Goal: Task Accomplishment & Management: Use online tool/utility

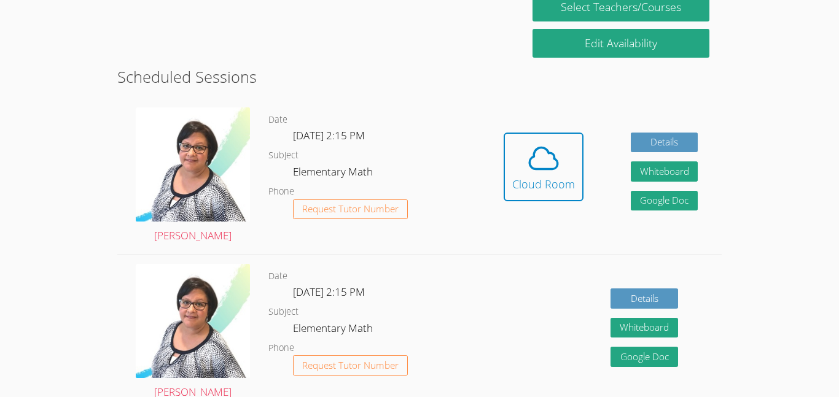
scroll to position [282, 0]
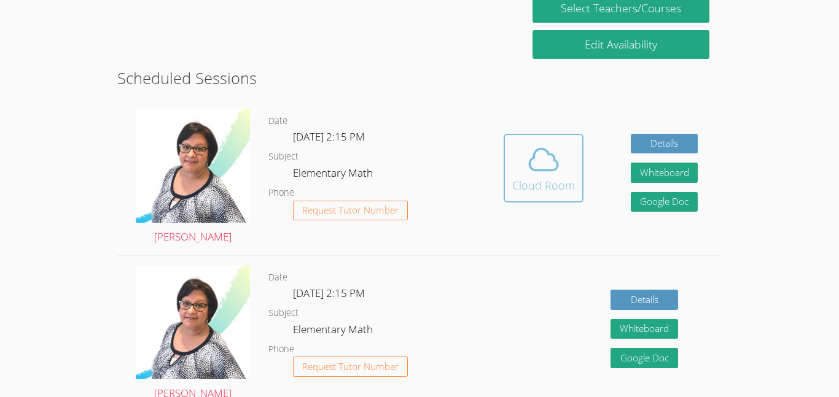
click at [569, 182] on div "Cloud Room" at bounding box center [543, 185] width 63 height 17
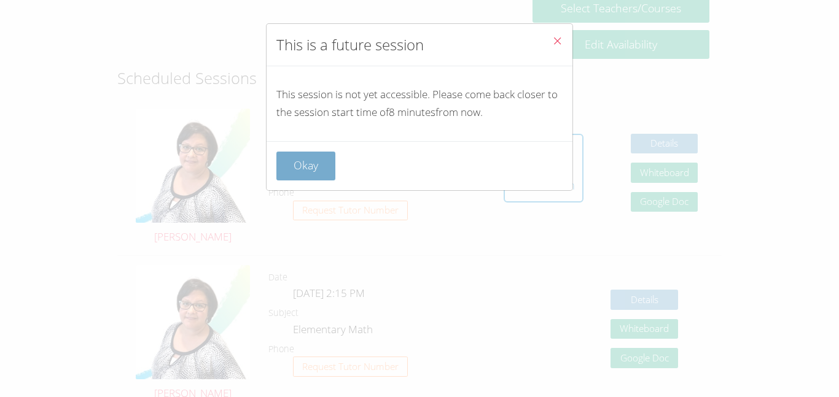
click at [309, 159] on button "Okay" at bounding box center [305, 166] width 59 height 29
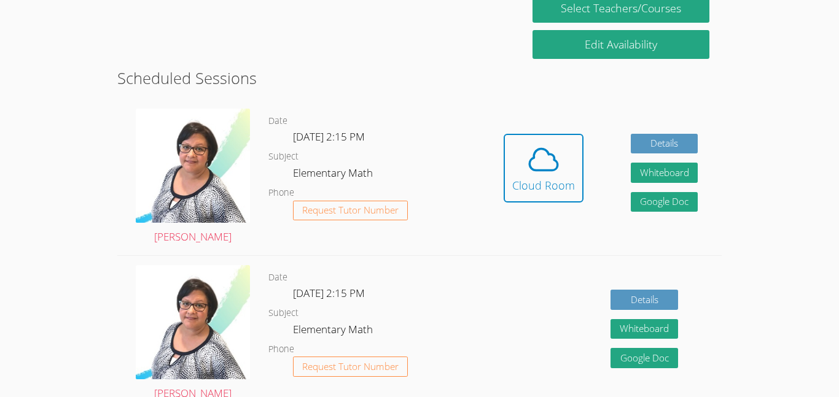
click at [300, 159] on dl "Date Mon Oct 6, 2:15 PM Subject Elementary Math Phone Request Tutor Number" at bounding box center [373, 178] width 211 height 128
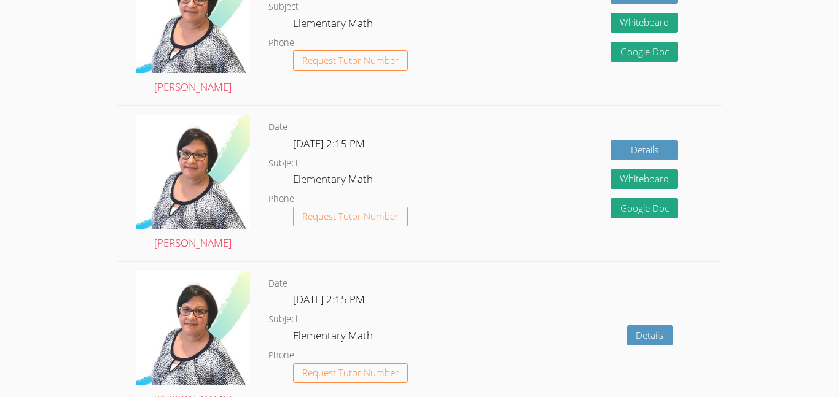
scroll to position [0, 0]
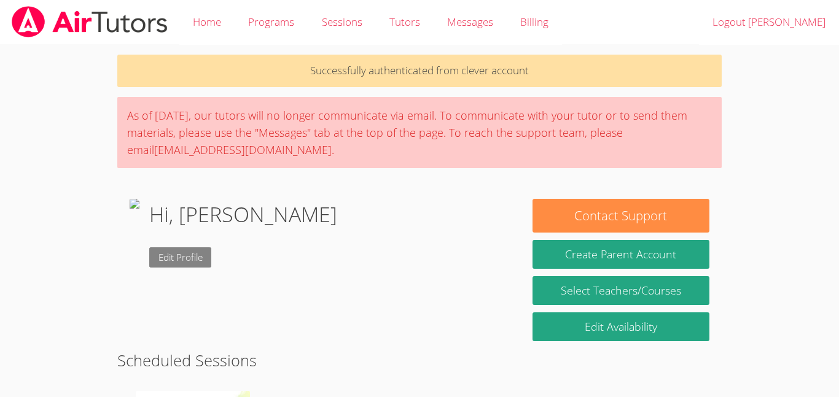
click at [212, 252] on link "Edit Profile" at bounding box center [180, 257] width 63 height 20
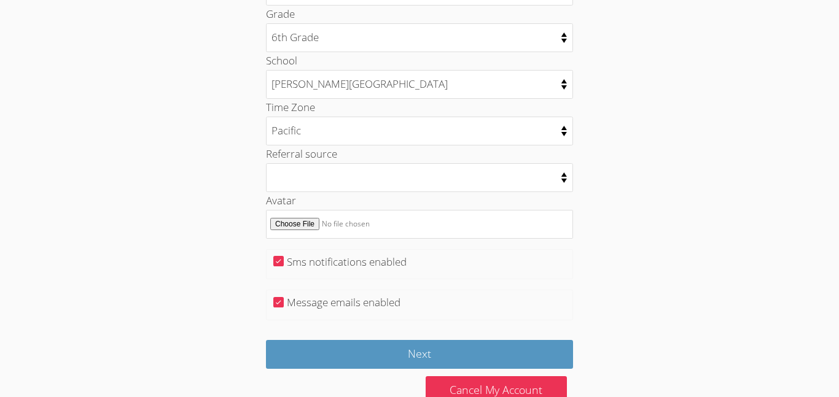
scroll to position [639, 0]
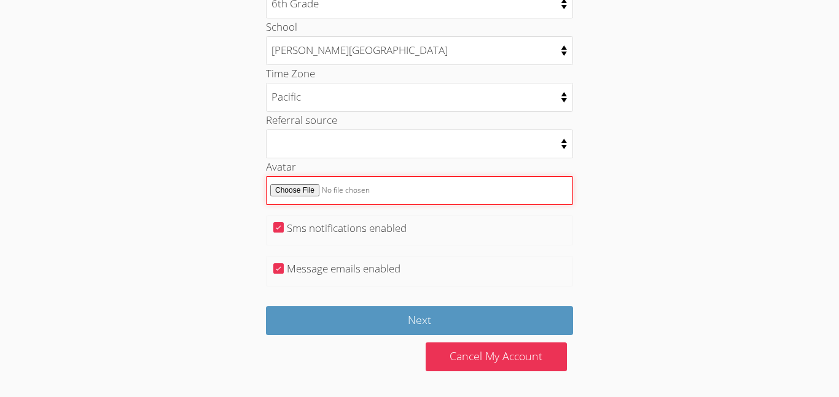
click at [308, 196] on input "Avatar" at bounding box center [419, 190] width 307 height 29
type input "C:\fakepath\images.jpeg"
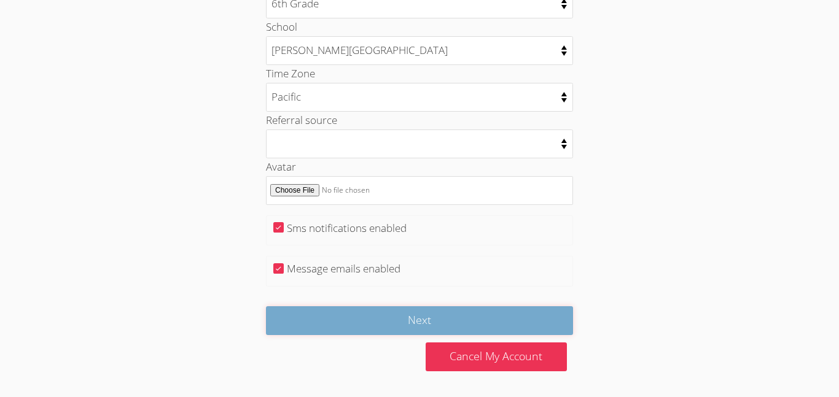
click at [511, 315] on input "Next" at bounding box center [419, 320] width 307 height 29
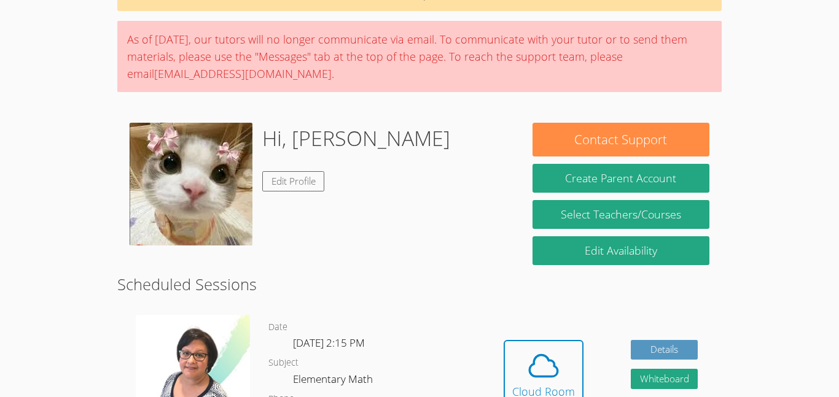
scroll to position [73, 0]
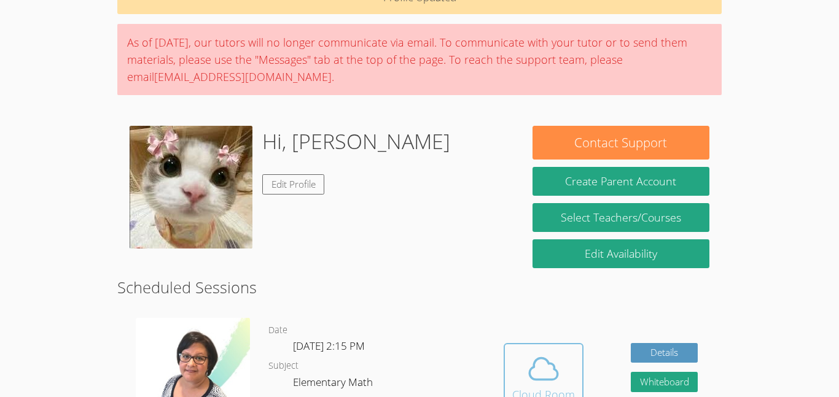
click at [565, 386] on div "Cloud Room" at bounding box center [543, 394] width 63 height 17
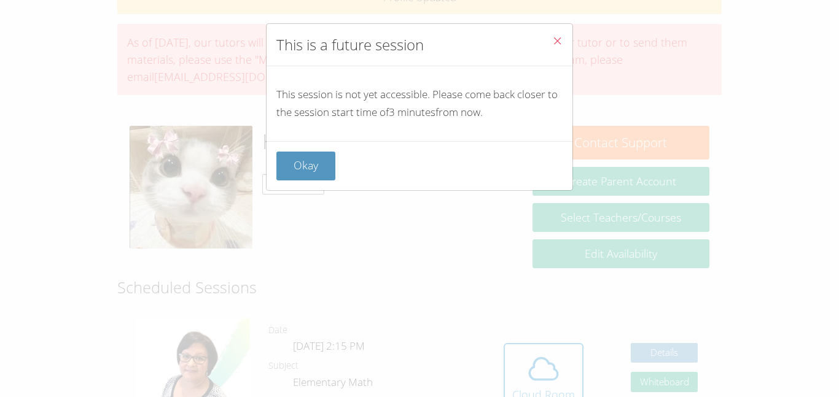
click at [562, 43] on icon "Close" at bounding box center [557, 41] width 10 height 10
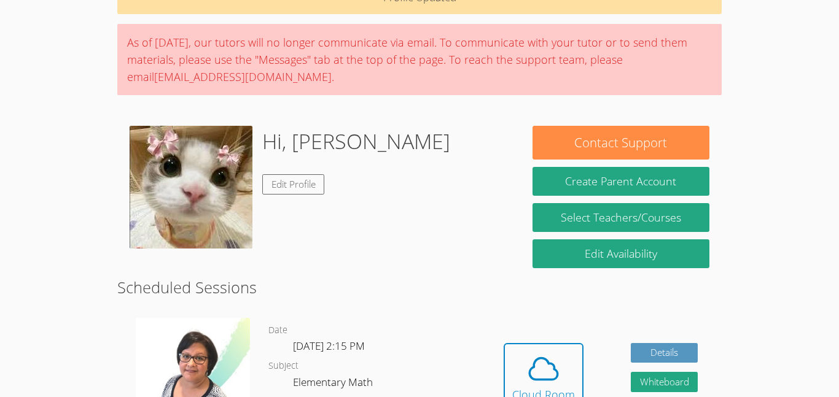
scroll to position [87, 0]
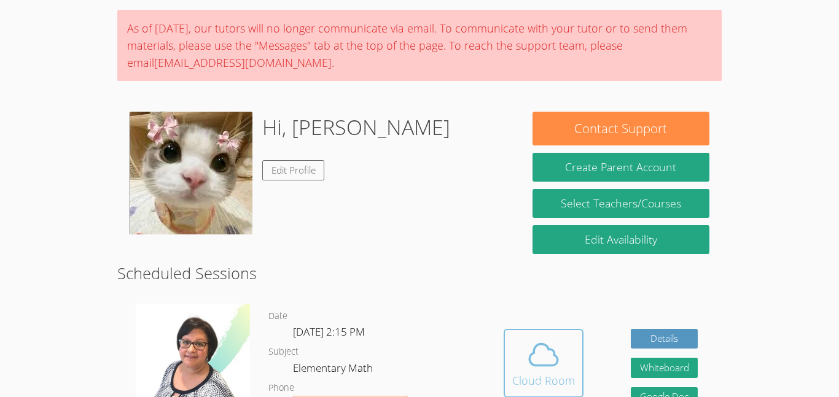
click at [543, 348] on icon at bounding box center [543, 355] width 34 height 34
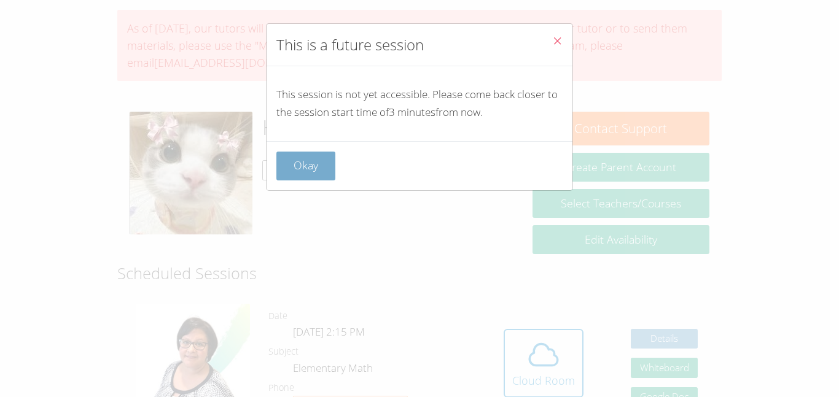
click at [333, 161] on button "Okay" at bounding box center [305, 166] width 59 height 29
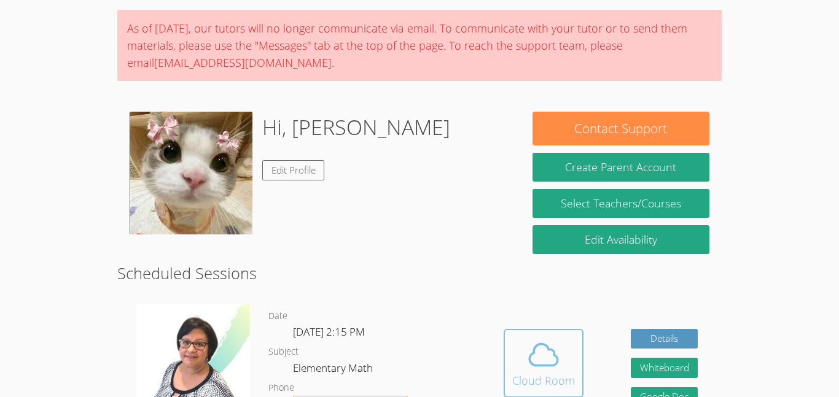
click at [563, 346] on span at bounding box center [543, 355] width 63 height 34
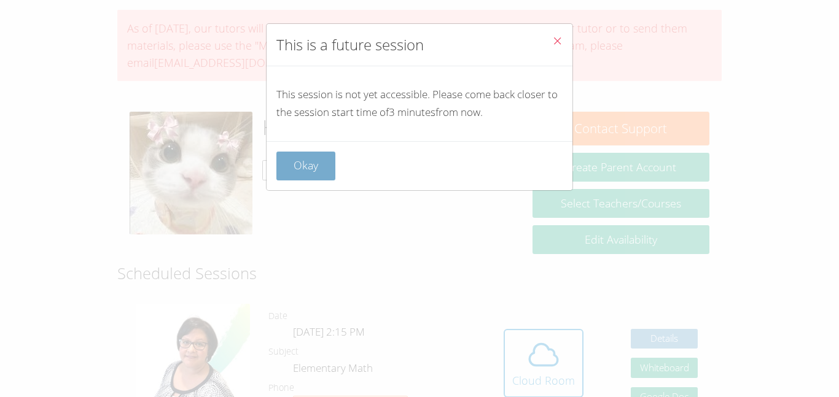
click at [317, 158] on button "Okay" at bounding box center [305, 166] width 59 height 29
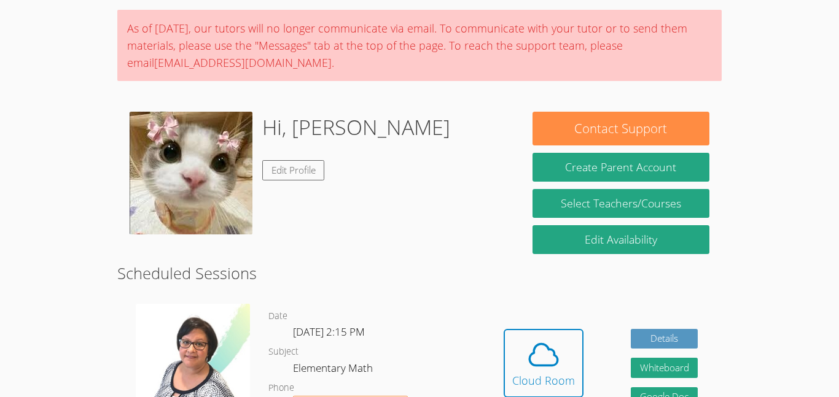
click at [484, 346] on div "Hidden Cloud Room Details Whiteboard Hidden Google Doc" at bounding box center [599, 373] width 241 height 156
click at [519, 379] on div "Cloud Room" at bounding box center [543, 380] width 63 height 17
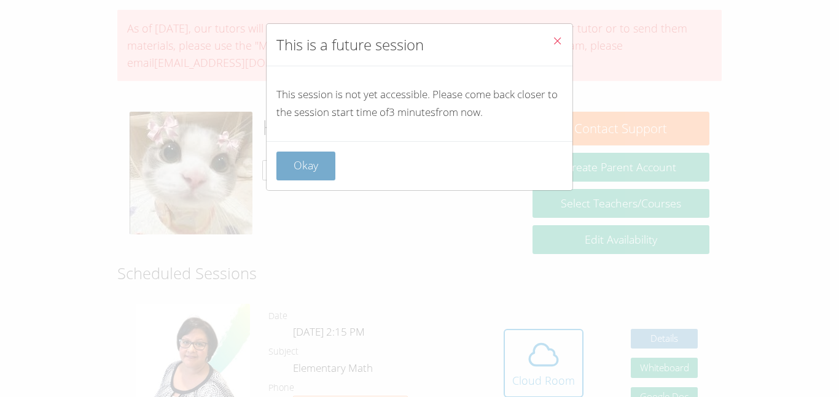
click at [315, 176] on button "Okay" at bounding box center [305, 166] width 59 height 29
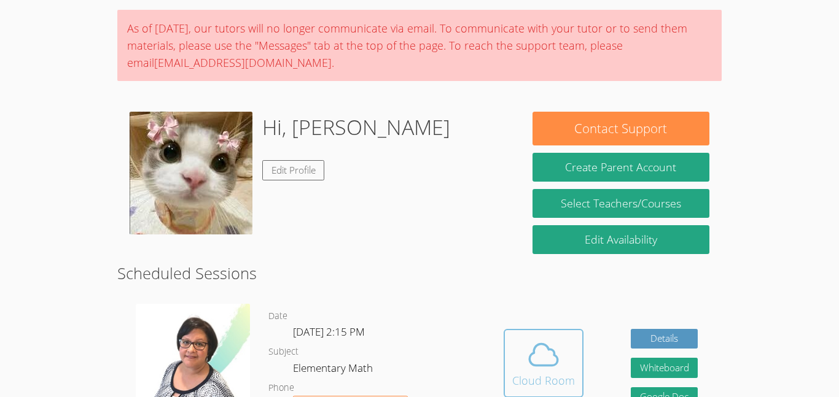
click at [520, 354] on span at bounding box center [543, 355] width 63 height 34
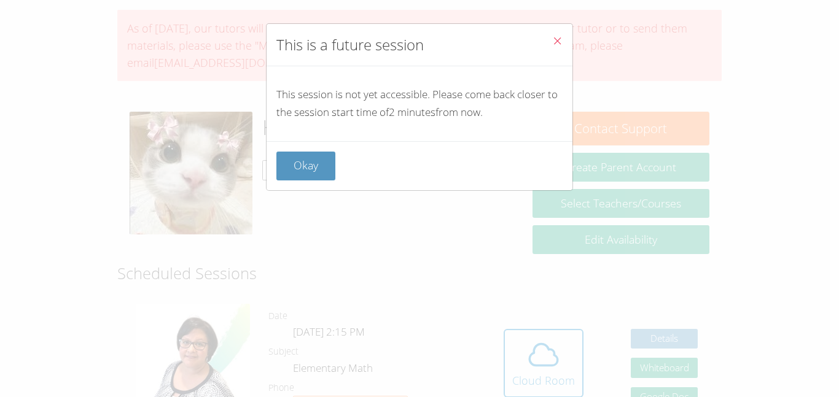
click at [556, 38] on icon "Close" at bounding box center [557, 41] width 10 height 10
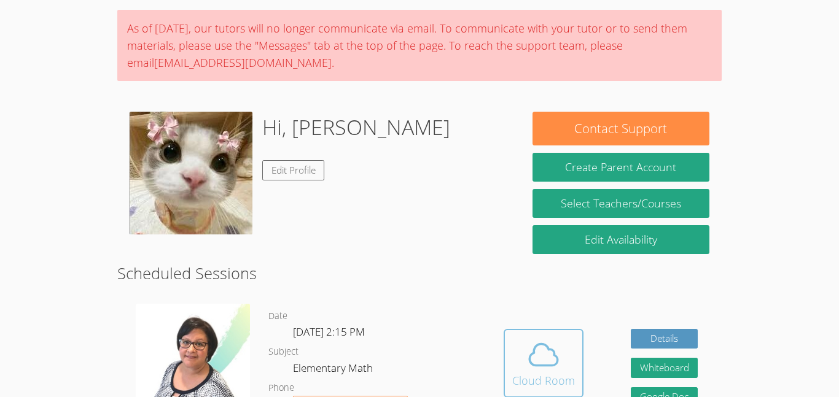
click at [530, 362] on icon at bounding box center [543, 355] width 34 height 34
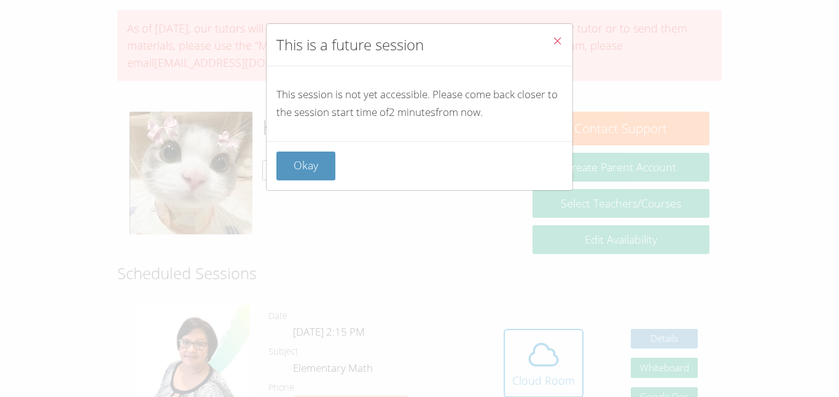
click at [561, 43] on icon "Close" at bounding box center [557, 41] width 10 height 10
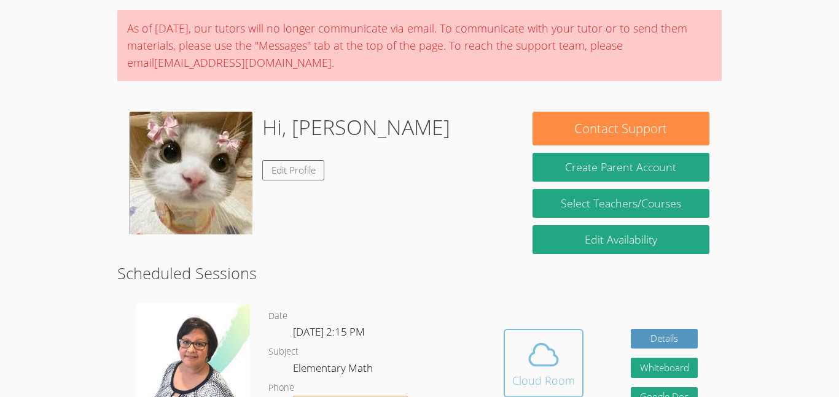
click at [576, 343] on button "Cloud Room" at bounding box center [543, 363] width 80 height 69
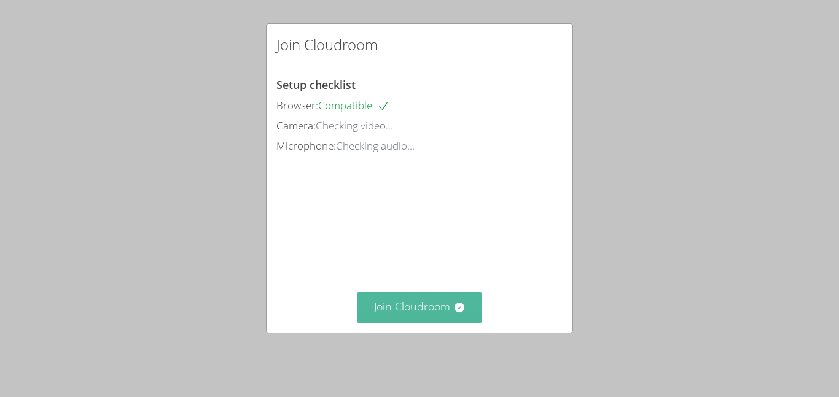
click at [433, 311] on button "Join Cloudroom" at bounding box center [420, 307] width 126 height 30
click at [443, 316] on button "Join Cloudroom" at bounding box center [420, 307] width 126 height 30
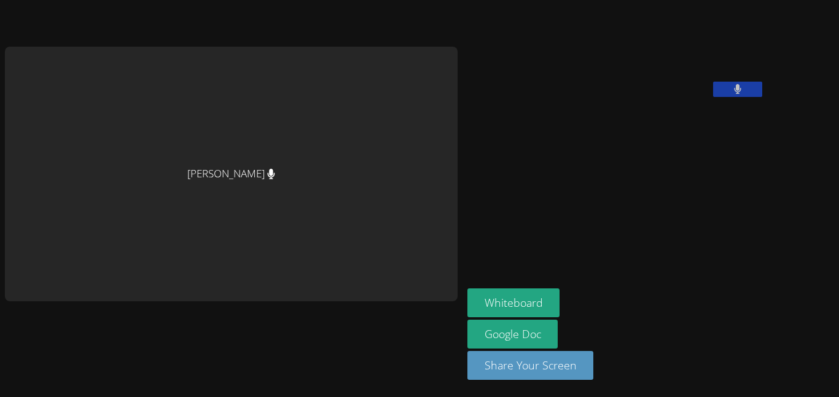
click at [268, 172] on icon at bounding box center [271, 174] width 7 height 10
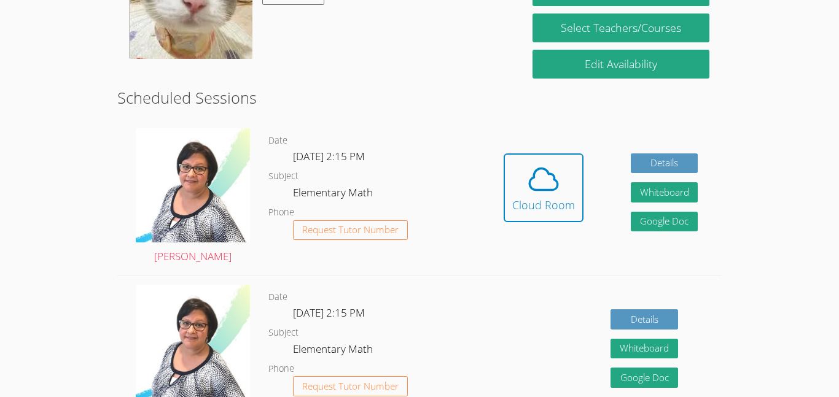
scroll to position [362, 0]
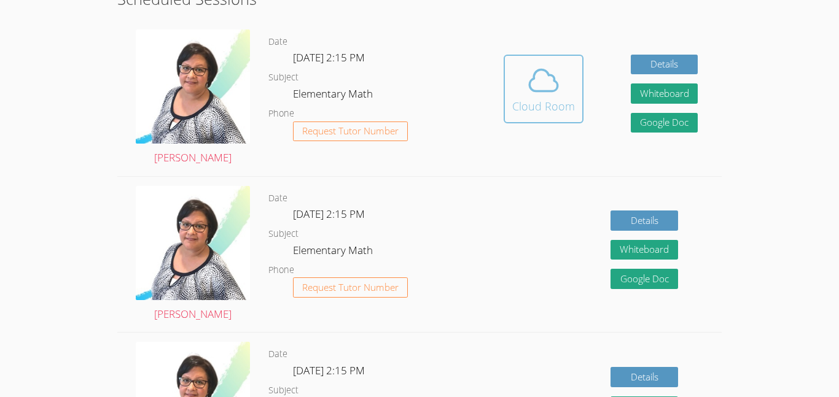
click at [515, 85] on span at bounding box center [543, 80] width 63 height 34
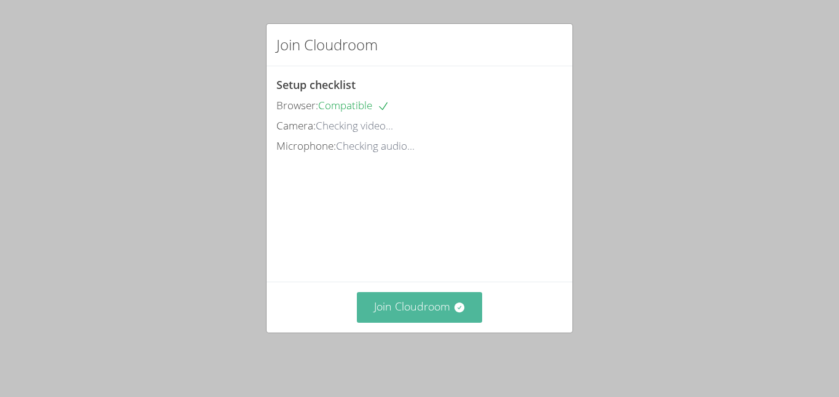
click at [400, 317] on button "Join Cloudroom" at bounding box center [420, 307] width 126 height 30
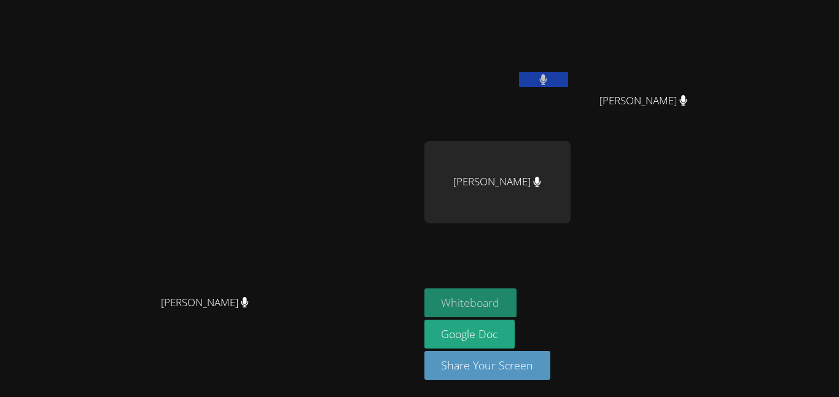
click at [517, 295] on button "Whiteboard" at bounding box center [470, 303] width 93 height 29
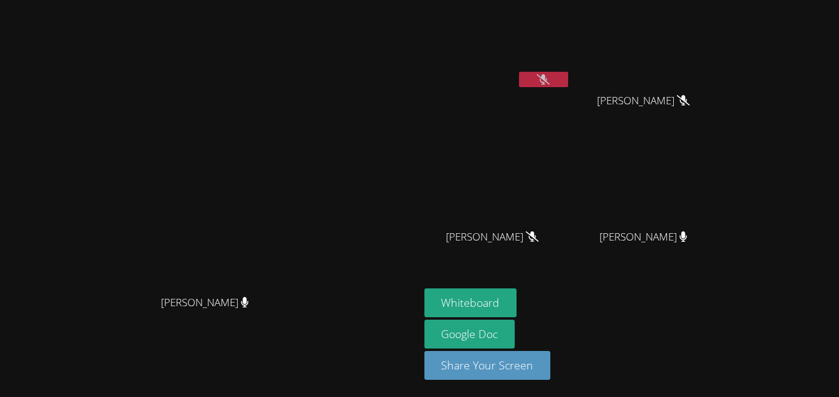
click at [568, 85] on button at bounding box center [543, 79] width 49 height 15
click at [568, 76] on button at bounding box center [543, 79] width 49 height 15
click at [568, 86] on button at bounding box center [543, 79] width 49 height 15
click at [549, 77] on icon at bounding box center [543, 79] width 13 height 10
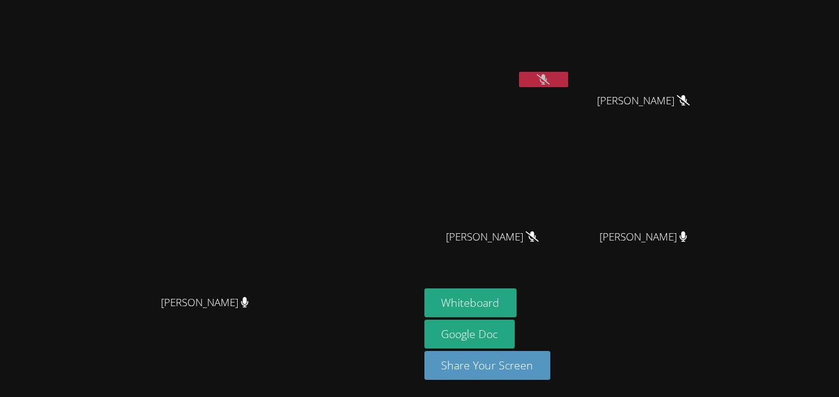
click at [549, 75] on icon at bounding box center [543, 79] width 13 height 10
click at [568, 75] on button at bounding box center [543, 79] width 49 height 15
click at [568, 80] on button at bounding box center [543, 79] width 49 height 15
click at [549, 78] on icon at bounding box center [543, 79] width 13 height 10
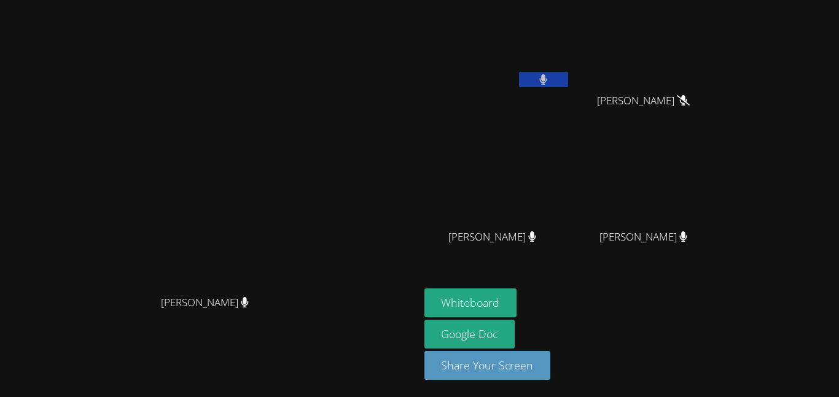
click at [568, 78] on button at bounding box center [543, 79] width 49 height 15
click at [547, 76] on icon at bounding box center [543, 79] width 7 height 10
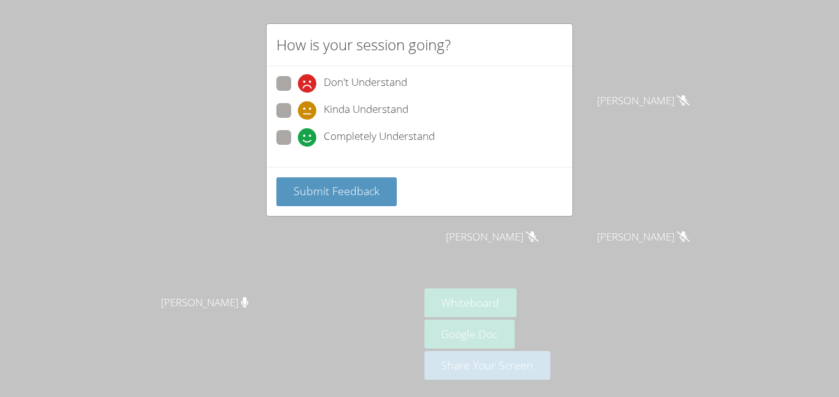
click at [298, 147] on span at bounding box center [298, 147] width 0 height 0
click at [298, 138] on input "Completely Understand" at bounding box center [303, 135] width 10 height 10
radio input "true"
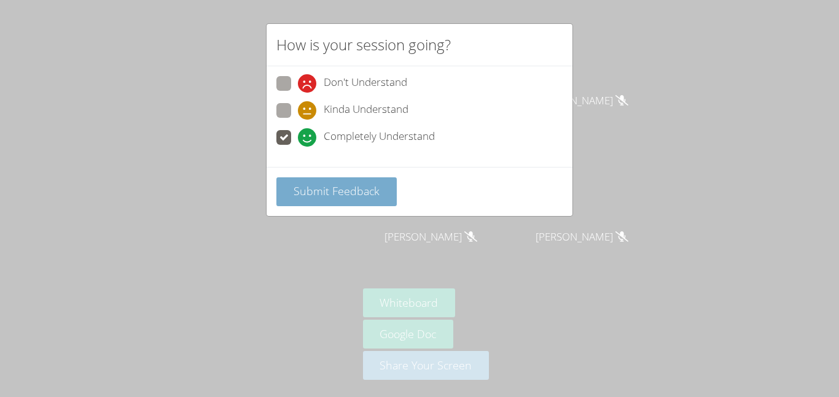
click at [336, 182] on button "Submit Feedback" at bounding box center [336, 191] width 120 height 29
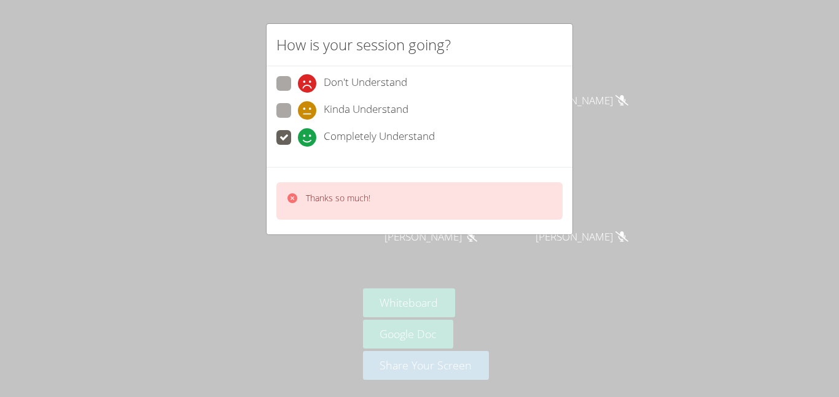
click at [336, 195] on p "Thanks so much!" at bounding box center [338, 198] width 64 height 12
click at [502, 255] on div "How is your session going? Don't Understand Kinda Understand Completely Underst…" at bounding box center [419, 198] width 839 height 397
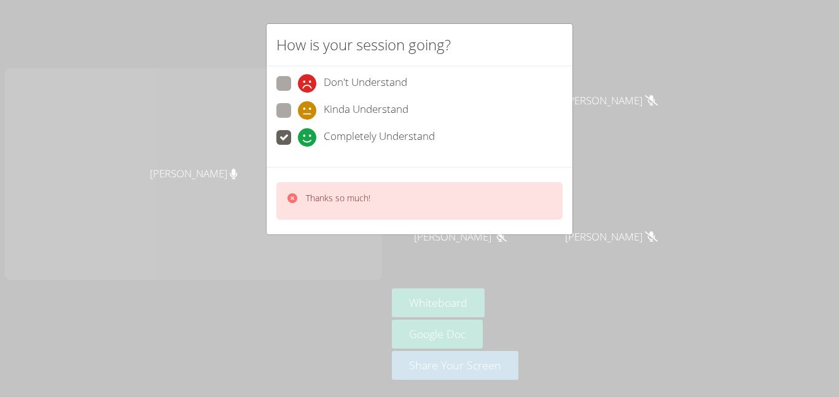
click at [502, 255] on div "How is your session going? Don't Understand Kinda Understand Completely Underst…" at bounding box center [419, 198] width 839 height 397
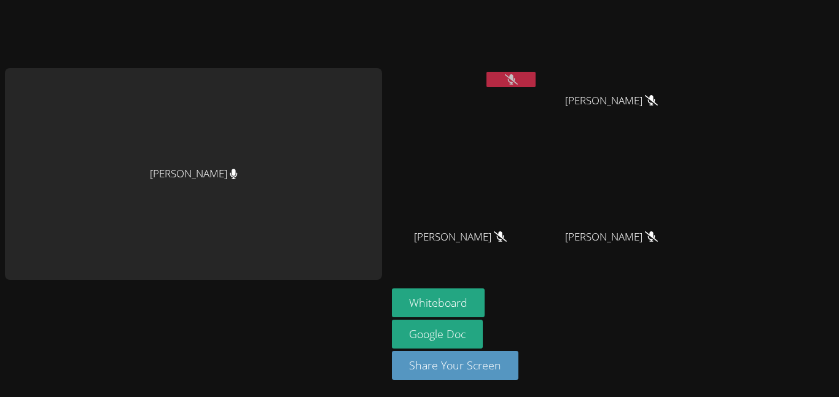
click at [505, 82] on icon at bounding box center [511, 79] width 13 height 10
